Goal: Check status: Check status

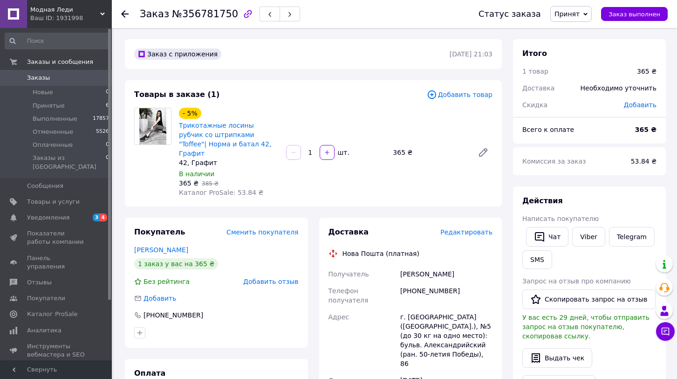
click at [125, 14] on use at bounding box center [124, 13] width 7 height 7
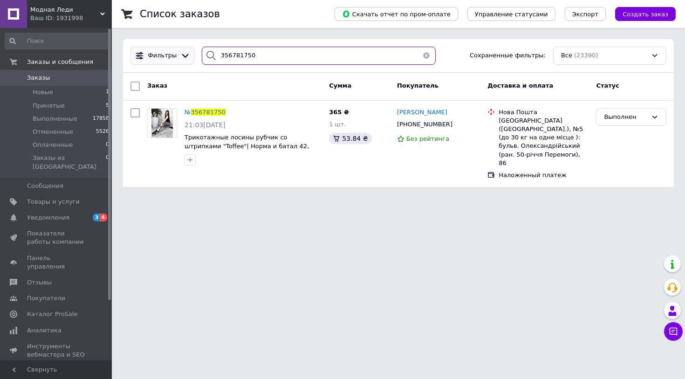
drag, startPoint x: 248, startPoint y: 56, endPoint x: 168, endPoint y: 56, distance: 80.1
click at [168, 56] on div "Фильтры 356781750 Сохраненные фильтры: Все (23390)" at bounding box center [398, 56] width 543 height 18
paste input "919622"
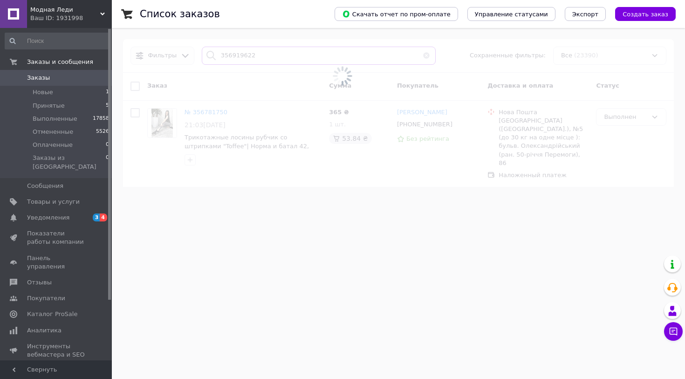
type input "356919622"
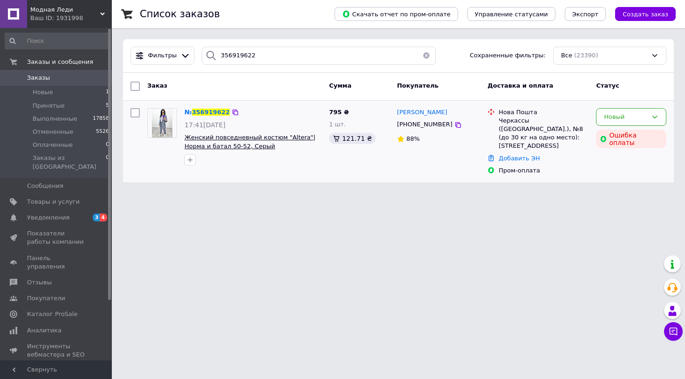
click at [214, 141] on span "Женский повседневный костюм "Altera"| Норма и батал 50-52, Серый" at bounding box center [249, 142] width 131 height 16
